Goal: Find specific page/section: Find specific page/section

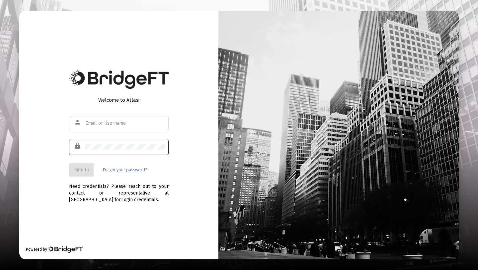
type input "[PERSON_NAME][EMAIL_ADDRESS][DOMAIN_NAME]"
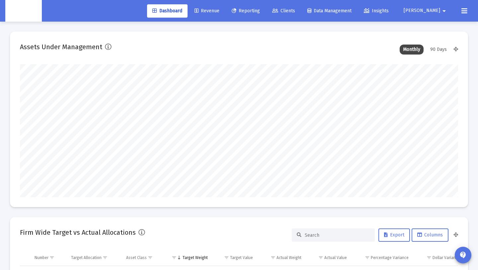
scroll to position [133, 236]
type input "[DATE]"
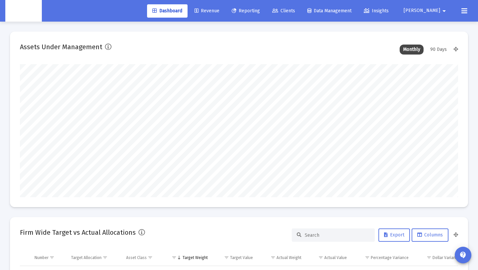
click at [199, 9] on icon at bounding box center [197, 11] width 4 height 5
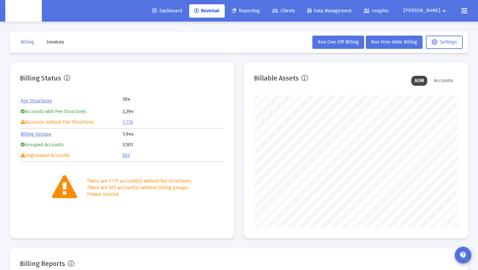
scroll to position [133, 204]
click at [55, 40] on span "Invoices" at bounding box center [56, 42] width 18 height 6
click at [45, 45] on button "Invoices" at bounding box center [55, 42] width 28 height 13
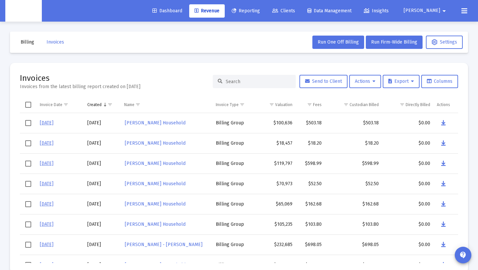
drag, startPoint x: 281, startPoint y: 83, endPoint x: 265, endPoint y: 78, distance: 16.7
click at [281, 83] on input at bounding box center [258, 82] width 65 height 6
click at [265, 78] on div at bounding box center [254, 81] width 83 height 13
click at [261, 82] on input at bounding box center [258, 82] width 65 height 6
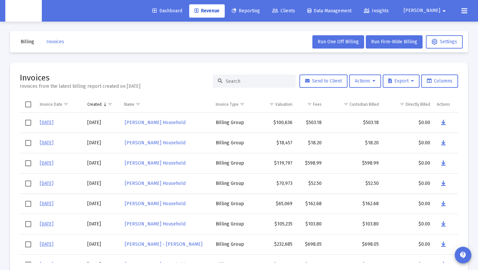
paste input "[PERSON_NAME] Household"
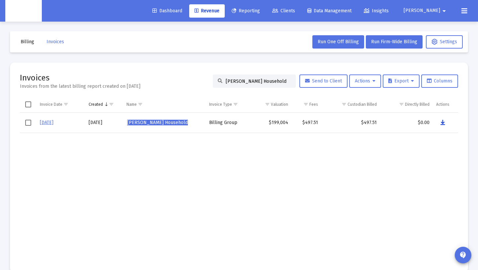
click at [444, 125] on icon "Data grid" at bounding box center [443, 123] width 5 height 8
click at [284, 80] on input "[PERSON_NAME] Household" at bounding box center [258, 81] width 65 height 6
drag, startPoint x: 285, startPoint y: 80, endPoint x: 199, endPoint y: 72, distance: 86.4
click at [199, 72] on mat-card "Invoices Invoices from the latest billing report created on [DATE] [PERSON_NAME…" at bounding box center [239, 167] width 458 height 210
paste input "[PERSON_NAME]"
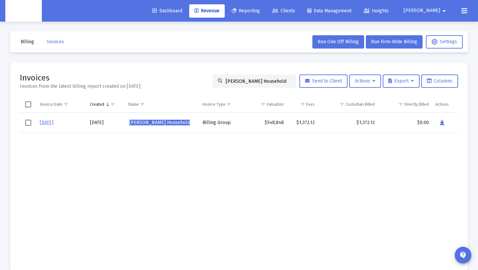
click at [440, 121] on button "Data grid" at bounding box center [442, 122] width 13 height 13
click at [277, 178] on td "Data grid" at bounding box center [265, 198] width 43 height 130
drag, startPoint x: 282, startPoint y: 79, endPoint x: 191, endPoint y: 80, distance: 91.7
click at [191, 80] on div "Invoices Invoices from the latest billing report created on [DATE] [PERSON_NAME…" at bounding box center [239, 80] width 439 height 17
paste input "[PERSON_NAME]"
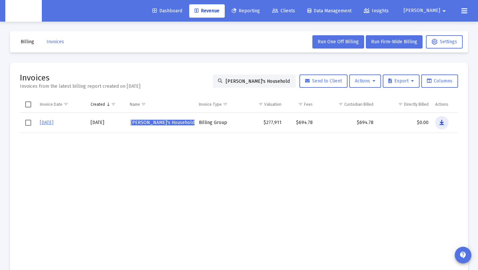
click at [446, 118] on button "Data grid" at bounding box center [442, 122] width 13 height 13
click at [282, 82] on input "[PERSON_NAME]'s Household" at bounding box center [258, 81] width 65 height 6
drag, startPoint x: 281, startPoint y: 82, endPoint x: 185, endPoint y: 75, distance: 96.9
click at [185, 75] on div "Invoices Invoices from the latest billing report created on [DATE] [PERSON_NAME…" at bounding box center [239, 80] width 439 height 17
paste input "[PERSON_NAME]"
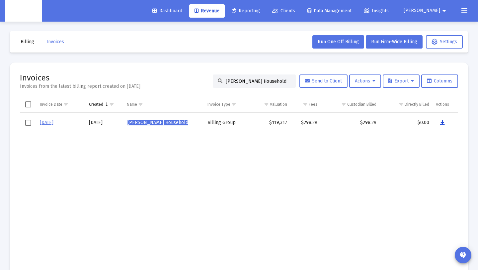
click at [441, 123] on icon "Data grid" at bounding box center [443, 123] width 5 height 8
click at [282, 83] on div "[PERSON_NAME] Household" at bounding box center [254, 80] width 83 height 13
drag, startPoint x: 282, startPoint y: 82, endPoint x: 218, endPoint y: 77, distance: 64.0
click at [218, 77] on div "[PERSON_NAME] Household" at bounding box center [254, 80] width 83 height 13
paste input "[PERSON_NAME]"
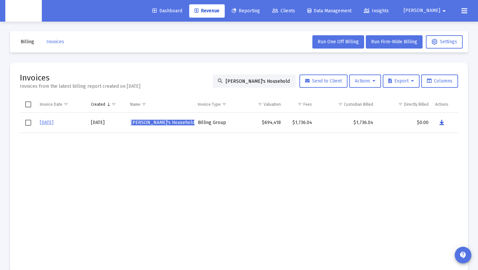
click at [443, 122] on icon "Data grid" at bounding box center [442, 123] width 5 height 8
drag, startPoint x: 276, startPoint y: 79, endPoint x: 185, endPoint y: 76, distance: 91.1
click at [185, 76] on div "Invoices Invoices from the latest billing report created on [DATE] [PERSON_NAME…" at bounding box center [239, 80] width 439 height 17
paste input "[PERSON_NAME]"
click at [438, 121] on button "Data grid" at bounding box center [442, 122] width 13 height 13
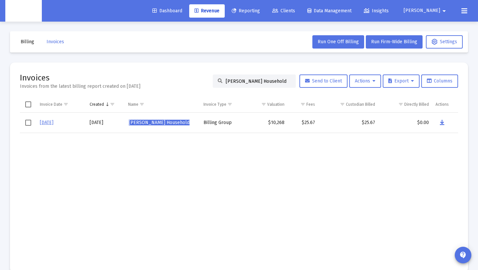
click at [281, 81] on input "[PERSON_NAME] Household" at bounding box center [258, 81] width 65 height 6
drag, startPoint x: 281, startPoint y: 81, endPoint x: 176, endPoint y: 83, distance: 105.0
click at [173, 81] on div "Invoices Invoices from the latest billing report created on [DATE] [PERSON_NAME…" at bounding box center [239, 80] width 439 height 17
paste input "[PERSON_NAME]"
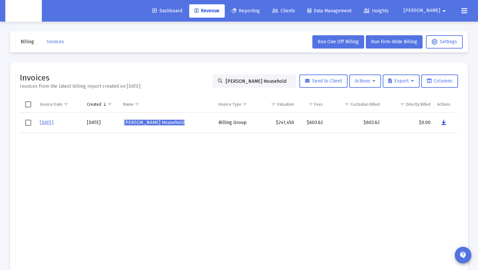
click at [445, 125] on icon "Data grid" at bounding box center [444, 123] width 5 height 8
click at [234, 83] on input "[PERSON_NAME] Household" at bounding box center [258, 81] width 65 height 6
drag, startPoint x: 226, startPoint y: 81, endPoint x: 331, endPoint y: 85, distance: 105.4
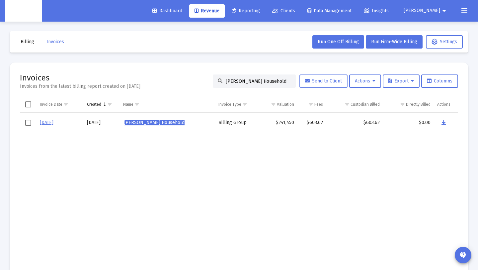
click at [331, 85] on div "[PERSON_NAME] Household Send to Client Actions Export Columns" at bounding box center [336, 80] width 246 height 13
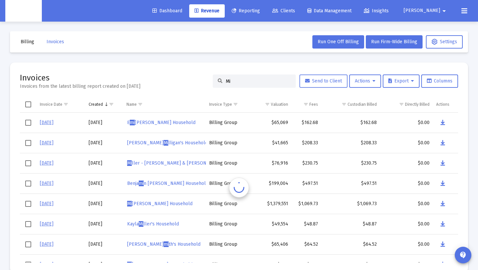
scroll to position [0, 0]
type input "M"
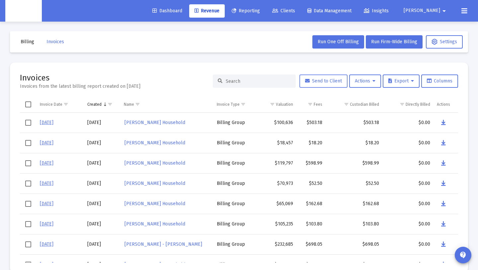
paste input "[PERSON_NAME] Household"
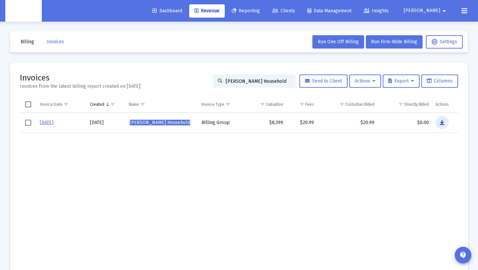
click at [442, 122] on icon "Data grid" at bounding box center [442, 123] width 5 height 8
click at [279, 83] on input "[PERSON_NAME] Household" at bounding box center [258, 81] width 65 height 6
drag, startPoint x: 181, startPoint y: 78, endPoint x: 262, endPoint y: 112, distance: 87.7
click at [144, 76] on div "Invoices Invoices from the latest billing report created on [DATE] [PERSON_NAME…" at bounding box center [239, 80] width 439 height 17
paste input "[PERSON_NAME]"
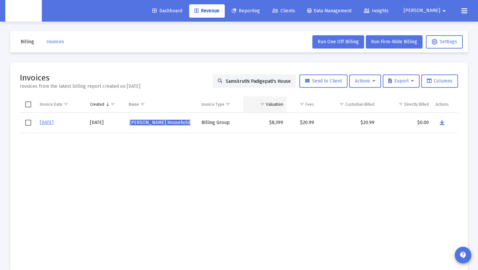
scroll to position [0, 9]
click at [441, 121] on button "Data grid" at bounding box center [443, 122] width 13 height 13
click at [284, 79] on input "Samskruthi Padigepati's Household" at bounding box center [258, 81] width 65 height 6
drag, startPoint x: 283, startPoint y: 79, endPoint x: 111, endPoint y: 70, distance: 172.4
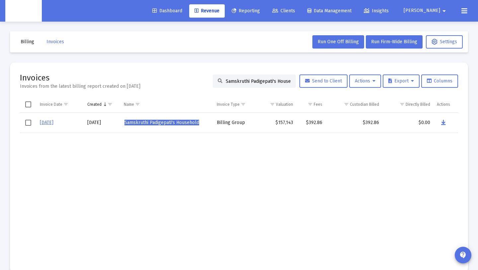
click at [111, 70] on mat-card "Invoices Invoices from the latest billing report created on [DATE] Samskruthi P…" at bounding box center [239, 167] width 458 height 210
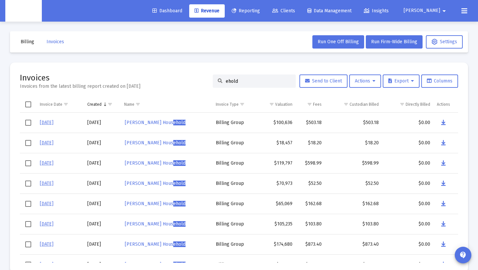
click at [245, 75] on div "ehold" at bounding box center [254, 80] width 83 height 13
drag, startPoint x: 246, startPoint y: 79, endPoint x: 179, endPoint y: 73, distance: 67.0
click at [179, 73] on div "Invoices Invoices from the latest billing report created on [DATE] ehold Send t…" at bounding box center [239, 80] width 439 height 17
paste input "[PERSON_NAME] Hous"
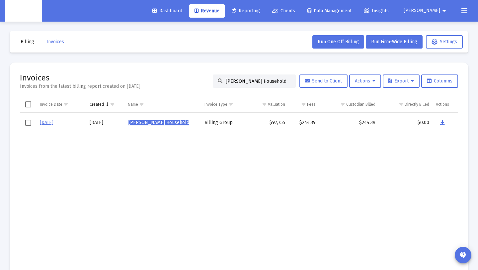
type input "[PERSON_NAME] Household"
click at [441, 122] on icon "Data grid" at bounding box center [443, 123] width 5 height 8
